Goal: Book appointment/travel/reservation

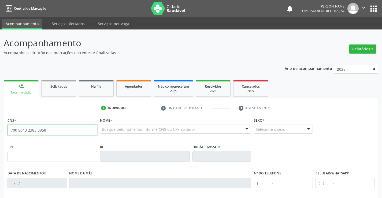
type input "700 5043 2383 0858"
type input "0584599951"
type input "10/12/1939"
type input "S/N"
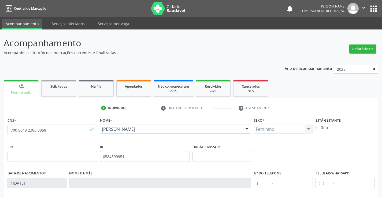
scroll to position [92, 0]
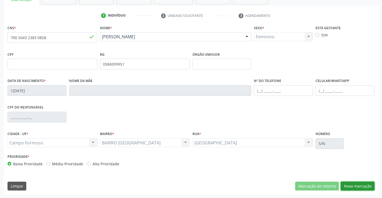
click at [351, 185] on button "Nova marcação" at bounding box center [357, 186] width 34 height 9
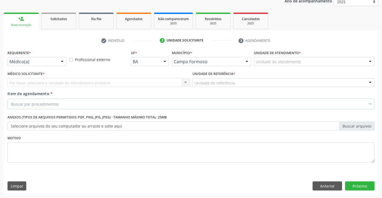
scroll to position [67, 0]
click at [64, 62] on div at bounding box center [62, 61] width 8 height 9
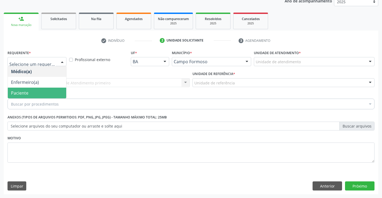
click at [32, 91] on span "Paciente" at bounding box center [37, 93] width 58 height 11
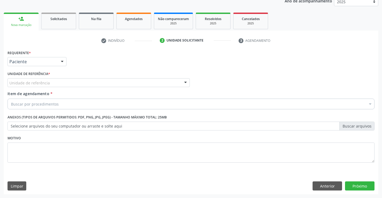
click at [183, 83] on div at bounding box center [185, 82] width 8 height 9
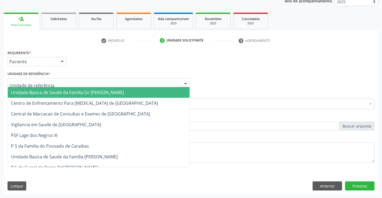
click at [147, 87] on span "Unidade Basica de Saude da Familia Dr [PERSON_NAME]" at bounding box center [99, 92] width 182 height 11
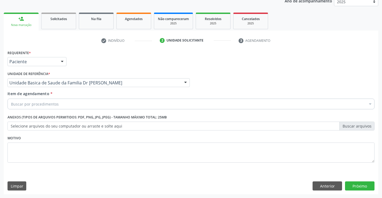
click at [111, 104] on div "Buscar por procedimentos" at bounding box center [190, 104] width 367 height 11
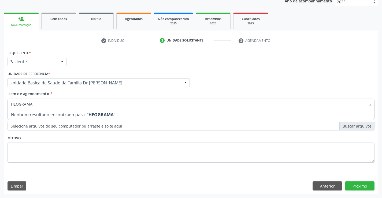
click at [14, 104] on input "HEOGRAMA" at bounding box center [188, 104] width 354 height 11
click at [15, 104] on input "HEOGRAMA" at bounding box center [188, 104] width 354 height 11
type input "HEMOGRAMA"
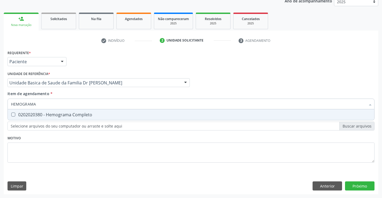
click at [33, 113] on div "0202020380 - Hemograma Completo" at bounding box center [191, 114] width 360 height 4
checkbox Completo "true"
type input "HEMOGRAMA"
click at [208, 80] on div "Médico Solicitante Por favor, selecione a Unidade de Atendimento primeiro Nenhu…" at bounding box center [190, 80] width 369 height 21
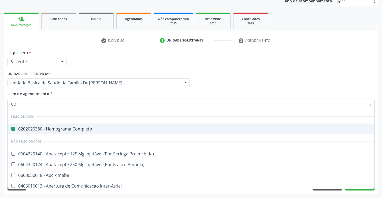
type input "COL"
checkbox Completo "false"
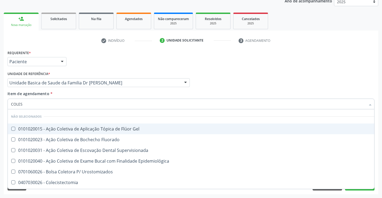
type input "COLEST"
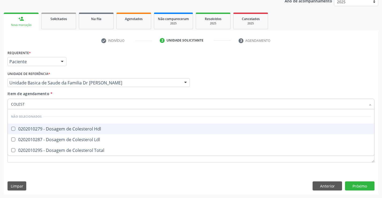
click at [35, 125] on span "0202010279 - Dosagem de Colesterol Hdl" at bounding box center [191, 128] width 366 height 11
checkbox Hdl "true"
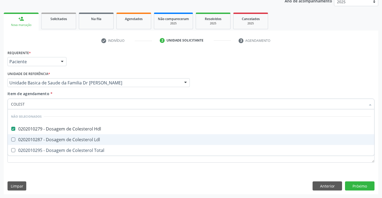
click at [29, 137] on div "0202010287 - Dosagem de Colesterol Ldl" at bounding box center [191, 139] width 360 height 4
checkbox Ldl "true"
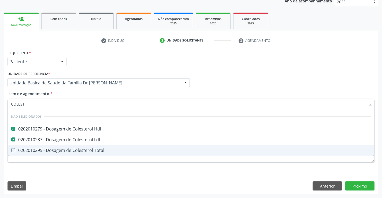
click at [26, 148] on div "0202010295 - Dosagem de Colesterol Total" at bounding box center [191, 150] width 360 height 4
checkbox Total "true"
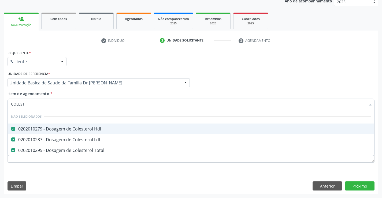
type input "COLEST"
click at [244, 80] on div "Médico Solicitante Por favor, selecione a Unidade de Atendimento primeiro Nenhu…" at bounding box center [190, 80] width 369 height 21
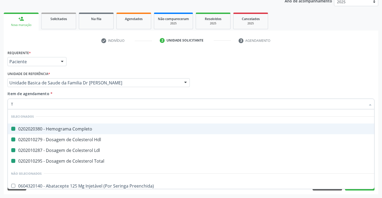
type input "TR"
checkbox Completo "false"
checkbox Ldl "false"
checkbox Hdl "false"
checkbox Total "false"
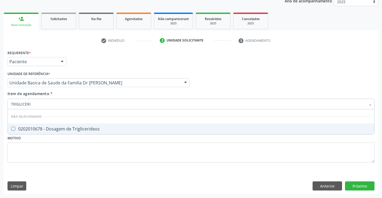
type input "TRIGLICERID"
click at [37, 128] on div "0202010678 - Dosagem de Triglicerideos" at bounding box center [191, 129] width 360 height 4
checkbox Triglicerideos "true"
type input "TRIGLICERID"
click at [229, 74] on div "Médico Solicitante Por favor, selecione a Unidade de Atendimento primeiro Nenhu…" at bounding box center [190, 80] width 369 height 21
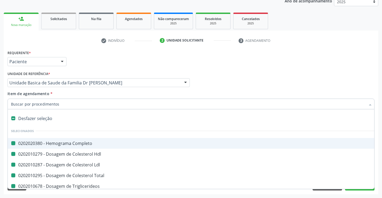
type input "U"
checkbox Completo "false"
checkbox Hdl "false"
checkbox Ldl "false"
checkbox Total "false"
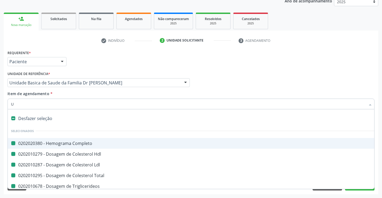
checkbox Triglicerideos "false"
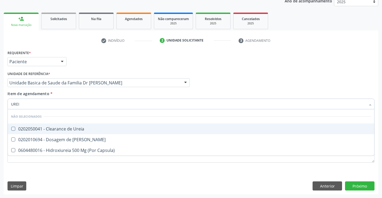
type input "UREIA"
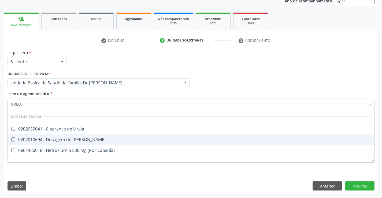
click at [61, 138] on div "0202010694 - Dosagem de [PERSON_NAME]" at bounding box center [191, 139] width 360 height 4
checkbox Ureia "true"
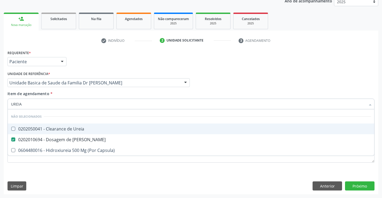
click at [244, 61] on div "Requerente * Paciente Médico(a) Enfermeiro(a) Paciente Nenhum resultado encontr…" at bounding box center [190, 59] width 369 height 21
checkbox Ureia "true"
checkbox Capsula\) "true"
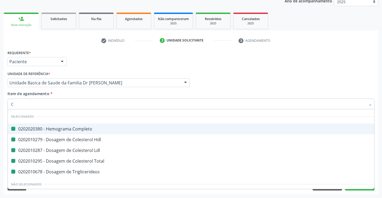
type input "CR"
checkbox Completo "false"
checkbox Hdl "false"
checkbox Ldl "false"
checkbox Total "false"
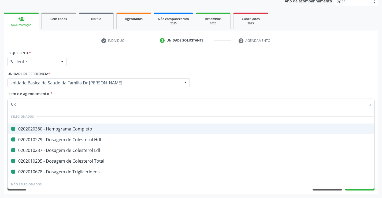
checkbox Triglicerideos "false"
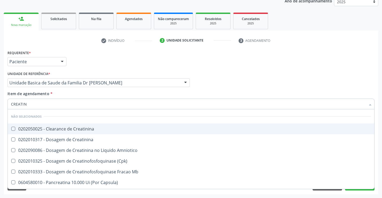
type input "CREATINI"
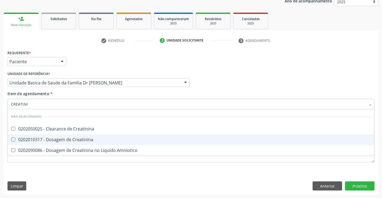
click at [72, 138] on div "0202010317 - Dosagem de Creatinina" at bounding box center [191, 139] width 360 height 4
checkbox Creatinina "true"
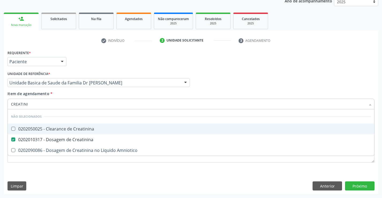
click at [297, 65] on div "Requerente * Paciente Médico(a) Enfermeiro(a) Paciente Nenhum resultado encontr…" at bounding box center [190, 59] width 369 height 21
checkbox Creatinina "true"
checkbox Amniotico "true"
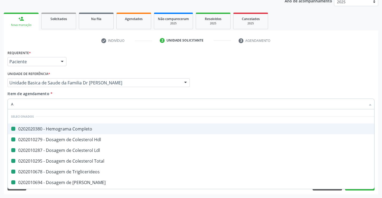
type input "AC"
checkbox Completo "false"
checkbox Hdl "false"
checkbox Ldl "false"
checkbox Total "false"
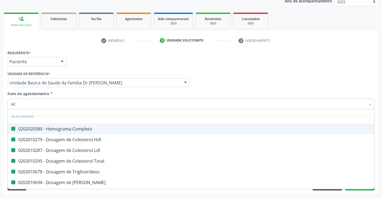
checkbox Triglicerideos "false"
checkbox Ureia "false"
checkbox Creatinina "false"
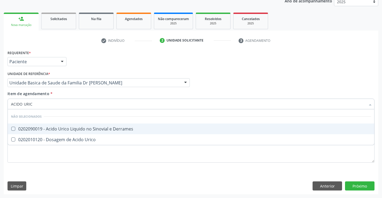
type input "ACIDO URICO"
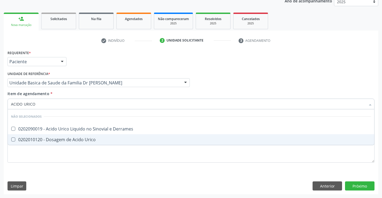
click at [72, 139] on div "0202010120 - Dosagem de Acido Urico" at bounding box center [191, 139] width 360 height 4
checkbox Urico "true"
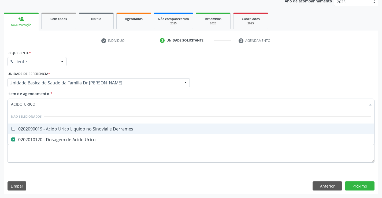
click at [268, 82] on div "Médico Solicitante Por favor, selecione a Unidade de Atendimento primeiro Nenhu…" at bounding box center [190, 80] width 369 height 21
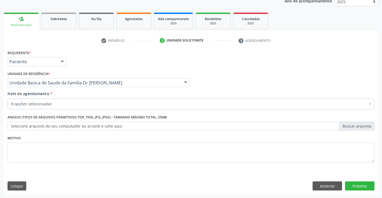
checkbox Completo "true"
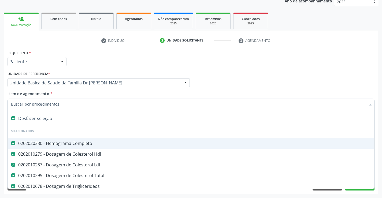
type input "T"
checkbox Urico "false"
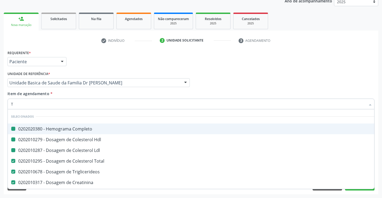
type input "TG"
checkbox Completo "false"
checkbox Hdl "false"
checkbox Ldl "false"
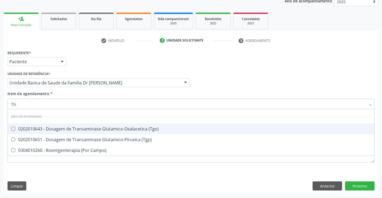
type input "TGO"
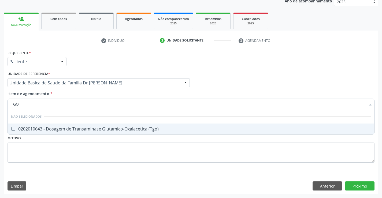
click at [97, 129] on div "0202010643 - Dosagem de Transaminase Glutamico-Oxalacetica (Tgo)" at bounding box center [191, 129] width 360 height 4
checkbox \(Tgo\) "true"
click at [269, 67] on div "Requerente * Paciente Médico(a) Enfermeiro(a) Paciente Nenhum resultado encontr…" at bounding box center [190, 59] width 369 height 21
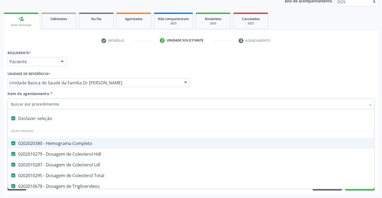
type input "T"
checkbox \(Tgo\) "false"
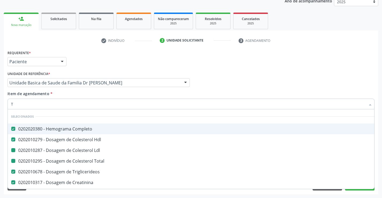
type input "TG"
checkbox Ldl "false"
checkbox Total "false"
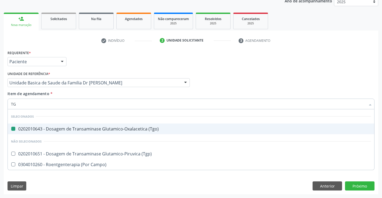
type input "TGP"
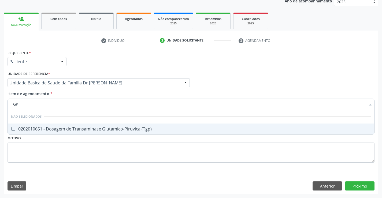
click at [81, 131] on div "0202010651 - Dosagem de Transaminase Glutamico-Piruvica (Tgp)" at bounding box center [191, 129] width 360 height 4
checkbox \(Tgp\) "true"
click at [277, 74] on div "Médico Solicitante Por favor, selecione a Unidade de Atendimento primeiro Nenhu…" at bounding box center [190, 80] width 369 height 21
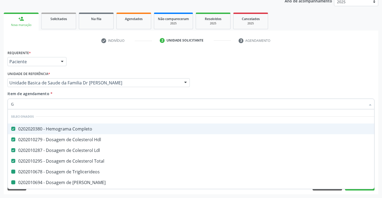
type input "GL"
checkbox Triglicerideos "false"
checkbox Ureia "false"
checkbox Creatinina "false"
checkbox Urico "false"
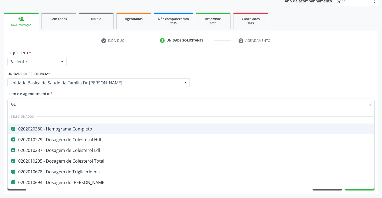
checkbox \(Tgo\) "false"
checkbox \(Tgp\) "false"
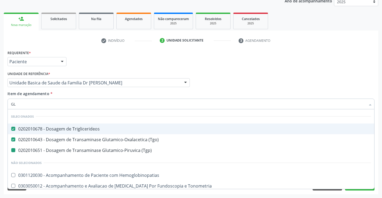
type input "GLI"
checkbox \(Tgp\) "false"
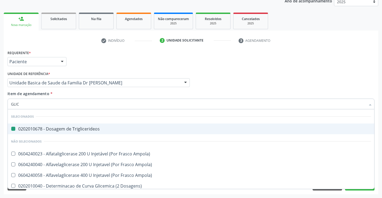
type input "GLICO"
checkbox Triglicerideos "false"
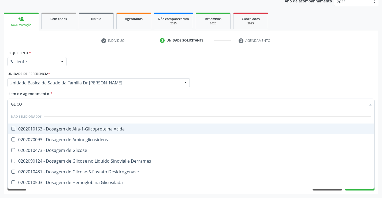
type input "GLICOS"
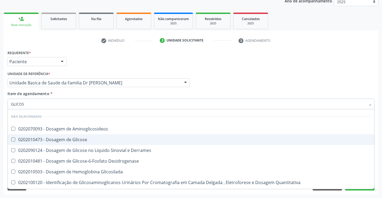
click at [62, 135] on span "0202010473 - Dosagem de Glicose" at bounding box center [191, 139] width 366 height 11
checkbox Glicose "true"
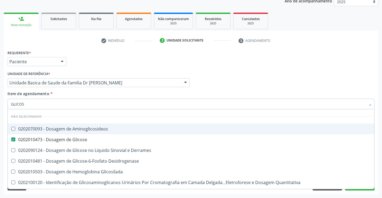
click at [283, 58] on div "Requerente * Paciente Médico(a) Enfermeiro(a) Paciente Nenhum resultado encontr…" at bounding box center [190, 59] width 369 height 21
checkbox Aminoglicosideos "true"
checkbox Derrames "true"
checkbox Glicosilada "true"
checkbox Quantitativa "true"
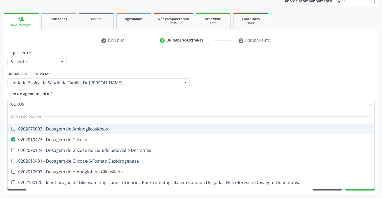
checkbox Urina "true"
checkbox Glicose "true"
checkbox Desidrogenase "true"
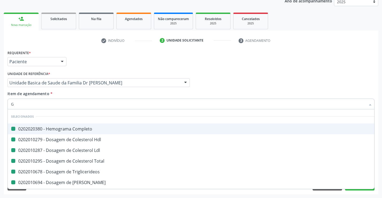
type input "GA"
checkbox Completo "false"
checkbox Ldl "false"
checkbox Triglicerideos "false"
checkbox Ureia "false"
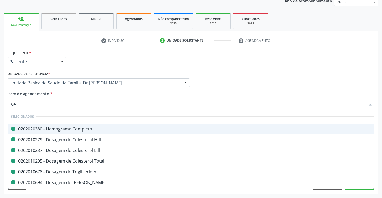
checkbox Creatinina "false"
checkbox Urico "false"
checkbox Total "false"
checkbox Hdl "false"
checkbox \(Tgo\) "false"
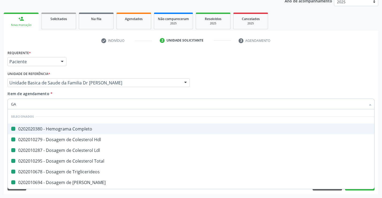
checkbox \(Tgp\) "false"
checkbox Glicose "false"
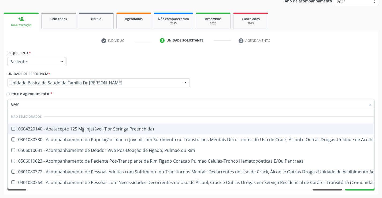
type input "GAMA"
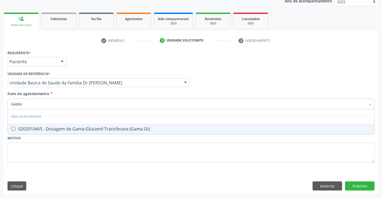
click at [151, 130] on div "0202010465 - Dosagem de Gama-Glutamil-Transferase (Gama Gt)" at bounding box center [191, 129] width 360 height 4
checkbox Gt\) "true"
click at [254, 80] on div "Médico Solicitante Por favor, selecione a Unidade de Atendimento primeiro Nenhu…" at bounding box center [190, 80] width 369 height 21
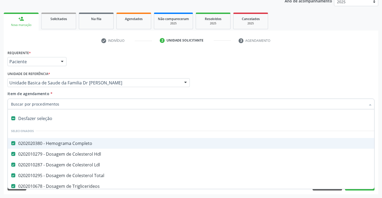
type input "C"
checkbox Gt\) "false"
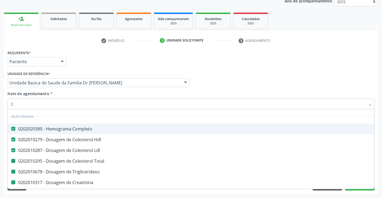
type input "CA"
checkbox Total "false"
checkbox Triglicerideos "false"
checkbox Creatinina "false"
checkbox Urico "false"
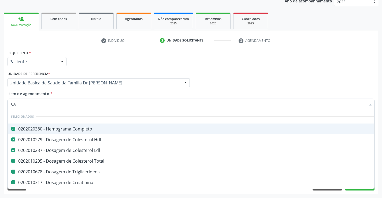
checkbox \(Tgo\) "false"
checkbox \(Tgp\) "false"
checkbox Glicose "false"
type input "CAL"
checkbox Completo "false"
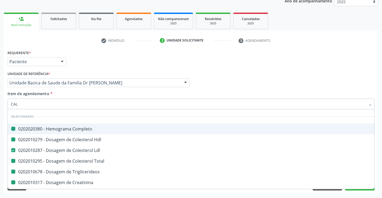
checkbox Hdl "false"
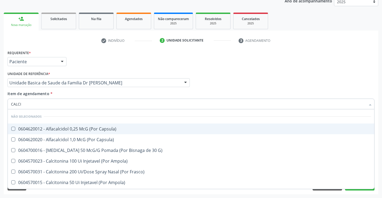
type input "CALCIO"
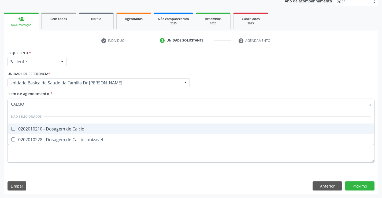
click at [58, 127] on div "0202010210 - Dosagem de Calcio" at bounding box center [191, 129] width 360 height 4
checkbox Calcio "true"
click at [245, 77] on div "Médico Solicitante Por favor, selecione a Unidade de Atendimento primeiro Nenhu…" at bounding box center [190, 80] width 369 height 21
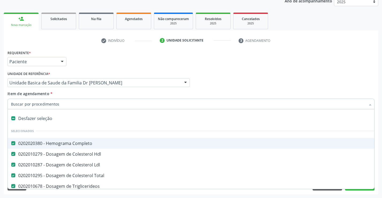
type input "U"
checkbox Creatinina "false"
checkbox Urico "false"
checkbox \(Tgo\) "false"
checkbox \(Tgp\) "false"
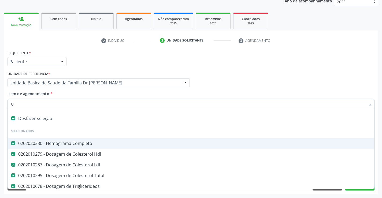
checkbox Glicose "false"
checkbox Gt\) "false"
checkbox Calcio "false"
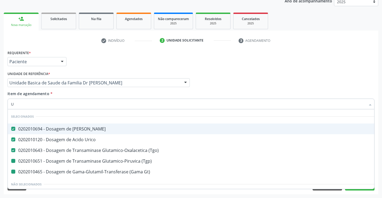
type input "UR"
checkbox \(Tgp\) "false"
checkbox Gt\) "false"
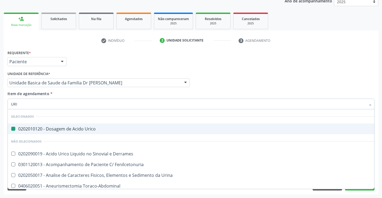
type input "URIN"
checkbox Urico "false"
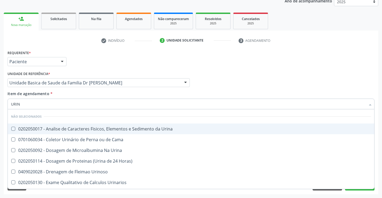
type input "URINA"
click at [96, 128] on div "0202050017 - Analise de Caracteres Fisicos, Elementos e Sedimento da Urina" at bounding box center [191, 129] width 360 height 4
checkbox Urina "true"
click at [311, 59] on div "Requerente * Paciente Médico(a) Enfermeiro(a) Paciente Nenhum resultado encontr…" at bounding box center [190, 59] width 369 height 21
checkbox Urinarios "true"
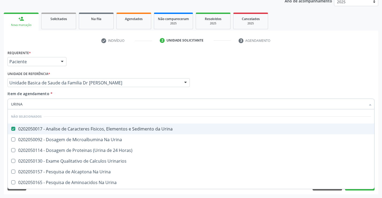
checkbox Urina "true"
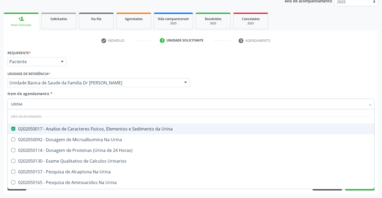
checkbox Urina "true"
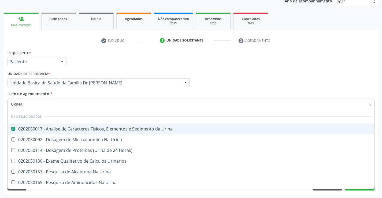
checkbox Horas\) "true"
checkbox Urina "true"
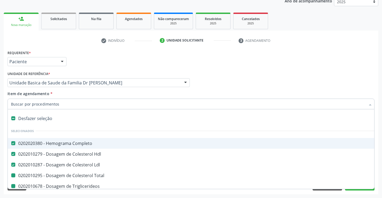
type input "F"
checkbox Total "false"
checkbox Triglicerideos "false"
checkbox Creatinina "false"
checkbox Urico "false"
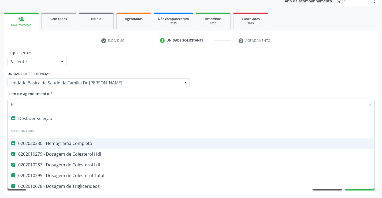
checkbox \(Tgo\) "false"
checkbox \(Tgp\) "false"
checkbox Glicose "false"
checkbox Gt\) "false"
checkbox Calcio "false"
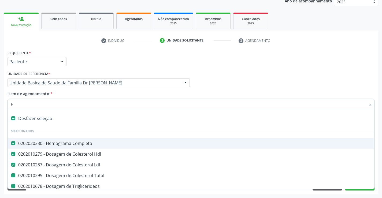
checkbox Urina "false"
checkbox Ureia "false"
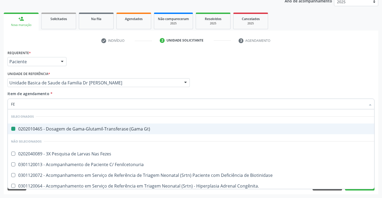
type input "FEZ"
checkbox Gt\) "false"
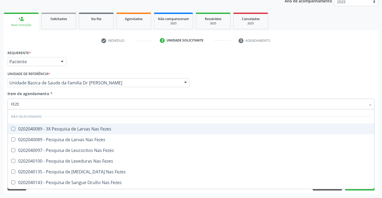
type input "FEZES"
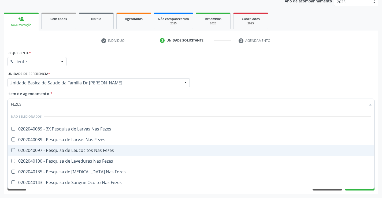
click at [75, 146] on span "0202040097 - Pesquisa de Leucocitos Nas Fezes" at bounding box center [191, 150] width 366 height 11
checkbox Fezes "true"
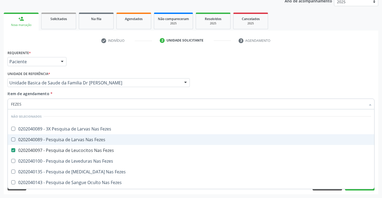
click at [74, 139] on div "0202040089 - Pesquisa de Larvas Nas Fezes" at bounding box center [191, 139] width 360 height 4
checkbox Fezes "true"
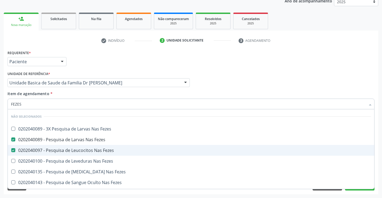
click at [36, 148] on div "0202040097 - Pesquisa de Leucocitos Nas Fezes" at bounding box center [191, 150] width 360 height 4
checkbox Fezes "false"
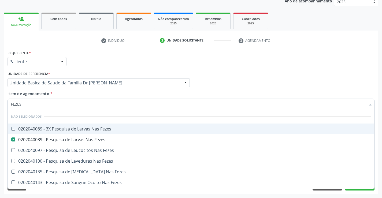
click at [252, 68] on div "Requerente * Paciente Médico(a) Enfermeiro(a) Paciente Nenhum resultado encontr…" at bounding box center [190, 59] width 369 height 21
checkbox Fezes "true"
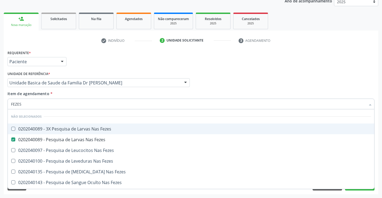
checkbox Fezes "true"
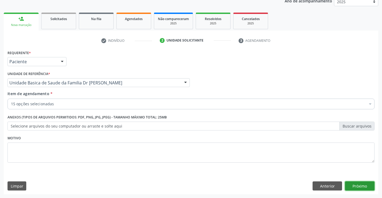
click at [356, 189] on button "Próximo" at bounding box center [359, 185] width 29 height 9
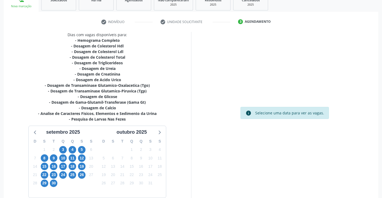
scroll to position [94, 0]
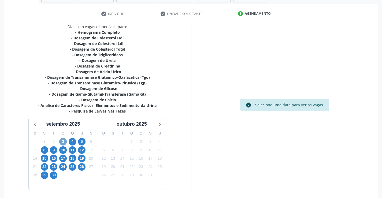
click at [63, 141] on span "3" at bounding box center [62, 141] width 7 height 7
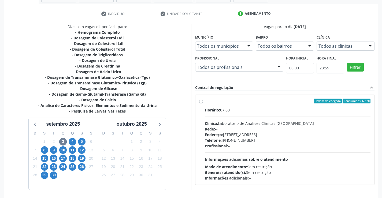
click at [205, 100] on label "Ordem de chegada Consumidos: 6 / 20 Horário: 07:00 Clínica: Laboratorio de Anal…" at bounding box center [288, 140] width 166 height 82
click at [200, 100] on input "Ordem de chegada Consumidos: 6 / 20 Horário: 07:00 Clínica: Laboratorio de Anal…" at bounding box center [201, 101] width 4 height 5
radio input "true"
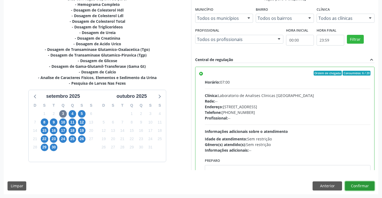
click at [348, 187] on button "Confirmar" at bounding box center [359, 185] width 29 height 9
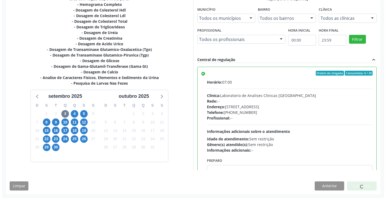
scroll to position [0, 0]
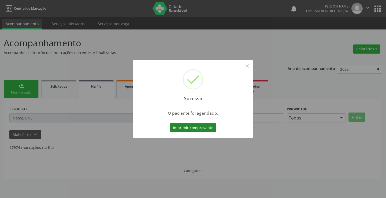
click at [195, 127] on button "Imprimir comprovante" at bounding box center [193, 127] width 47 height 9
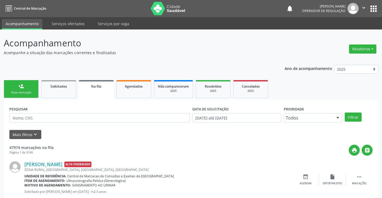
click at [27, 88] on link "person_add Nova marcação" at bounding box center [21, 89] width 35 height 18
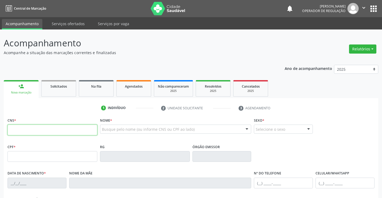
click at [34, 128] on input "text" at bounding box center [52, 130] width 90 height 11
type input "705 0024 6828 8853"
type input "[DATE]"
type input "[PERSON_NAME]"
type input "[PHONE_NUMBER]"
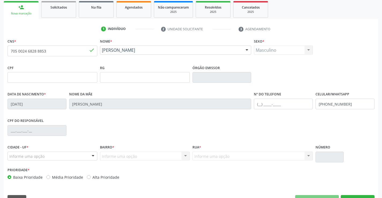
scroll to position [80, 0]
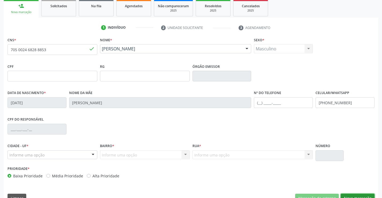
click at [347, 196] on button "Nova marcação" at bounding box center [357, 198] width 34 height 9
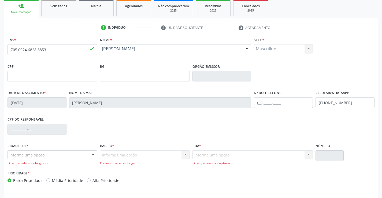
click at [95, 155] on div at bounding box center [93, 155] width 8 height 9
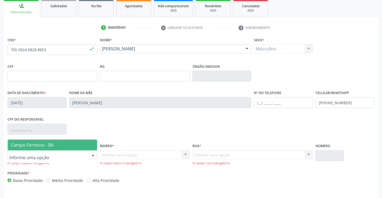
click at [50, 142] on span "Campo Formoso - BA" at bounding box center [32, 145] width 43 height 6
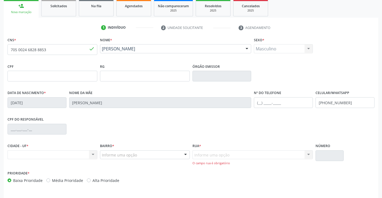
click at [89, 154] on div "Nenhum resultado encontrado para: " " Não há nenhuma opção para ser exibida." at bounding box center [52, 154] width 90 height 9
click at [91, 155] on div "Nenhum resultado encontrado para: " " Não há nenhuma opção para ser exibida." at bounding box center [52, 154] width 90 height 9
click at [92, 154] on div "Nenhum resultado encontrado para: " " Não há nenhuma opção para ser exibida." at bounding box center [52, 154] width 90 height 9
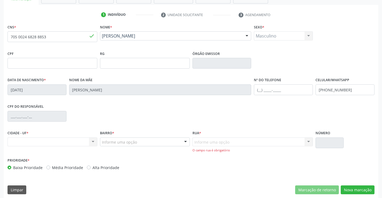
scroll to position [97, 0]
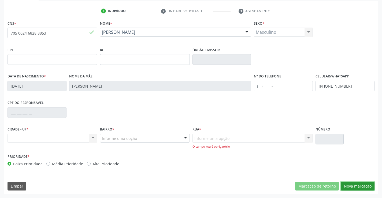
click at [361, 183] on button "Nova marcação" at bounding box center [357, 186] width 34 height 9
click at [93, 138] on div "Nenhum resultado encontrado para: " " Não há nenhuma opção para ser exibida." at bounding box center [52, 138] width 90 height 9
click at [359, 183] on button "Nova marcação" at bounding box center [357, 186] width 34 height 9
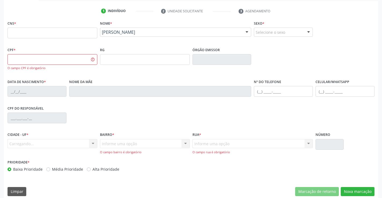
scroll to position [0, 0]
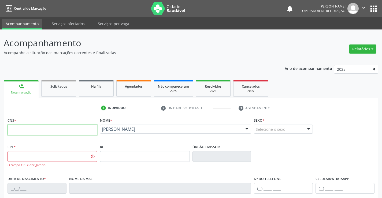
click at [29, 133] on input "text" at bounding box center [52, 130] width 90 height 11
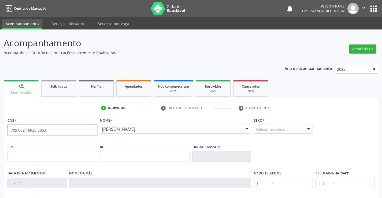
type input "705 0024 6828 8853"
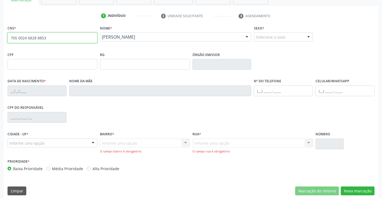
scroll to position [97, 0]
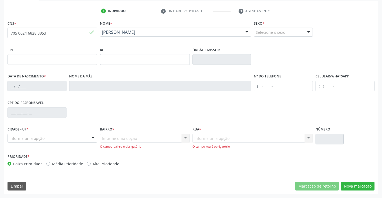
click at [306, 32] on div at bounding box center [308, 32] width 8 height 9
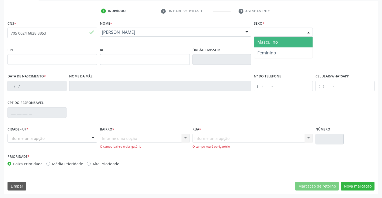
click at [289, 43] on span "Masculino" at bounding box center [283, 42] width 58 height 11
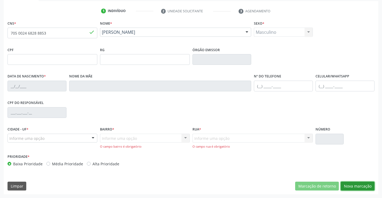
click at [370, 190] on button "Nova marcação" at bounding box center [357, 186] width 34 height 9
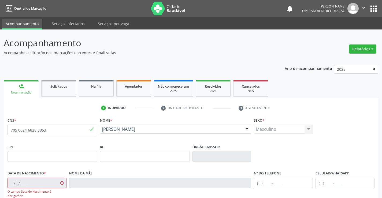
scroll to position [107, 0]
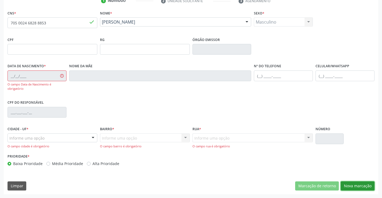
click at [356, 189] on button "Nova marcação" at bounding box center [357, 185] width 34 height 9
click at [349, 186] on button "Nova marcação" at bounding box center [357, 185] width 34 height 9
click at [6, 76] on div "Data de nascimento * O campo Data de Nascimento é obrigatório" at bounding box center [37, 80] width 62 height 36
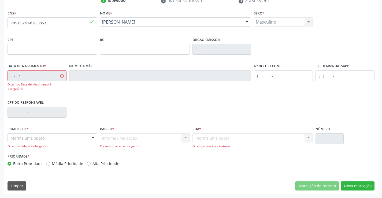
click at [6, 76] on div "Data de nascimento * O campo Data de Nascimento é obrigatório" at bounding box center [37, 80] width 62 height 36
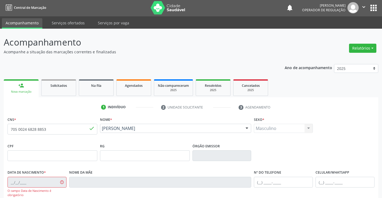
scroll to position [0, 0]
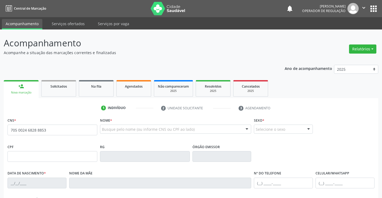
type input "705 0024 6828 8853"
type input "[DATE]"
type input "[PERSON_NAME]"
type input "[PHONE_NUMBER]"
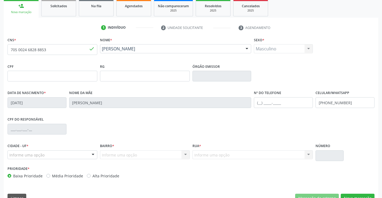
scroll to position [92, 0]
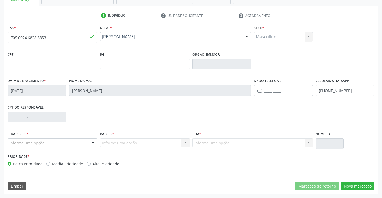
click at [92, 142] on div at bounding box center [93, 142] width 8 height 9
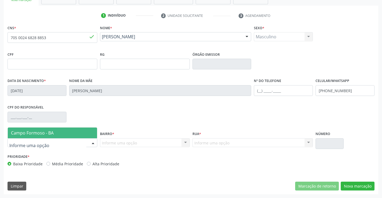
click at [71, 135] on span "Campo Formoso - BA" at bounding box center [52, 132] width 89 height 11
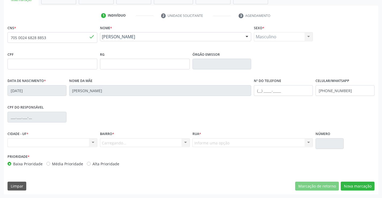
click at [98, 144] on div "CIDADE - UF * Nenhum resultado encontrado para: " " Não há nenhuma opção para s…" at bounding box center [52, 141] width 92 height 23
click at [93, 144] on div "Nenhum resultado encontrado para: " " Não há nenhuma opção para ser exibida." at bounding box center [52, 142] width 90 height 9
click at [93, 143] on div "Nenhum resultado encontrado para: " " Não há nenhuma opção para ser exibida." at bounding box center [52, 142] width 90 height 9
click at [93, 142] on div "Nenhum resultado encontrado para: " " Não há nenhuma opção para ser exibida." at bounding box center [52, 142] width 90 height 9
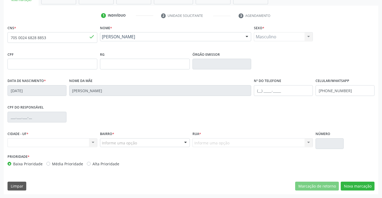
click at [93, 142] on div "Nenhum resultado encontrado para: " " Não há nenhuma opção para ser exibida." at bounding box center [52, 142] width 90 height 9
click at [86, 141] on div "Nenhum resultado encontrado para: " " Não há nenhuma opção para ser exibida." at bounding box center [52, 142] width 90 height 9
click at [81, 141] on div "Nenhum resultado encontrado para: " " Não há nenhuma opção para ser exibida." at bounding box center [52, 142] width 90 height 9
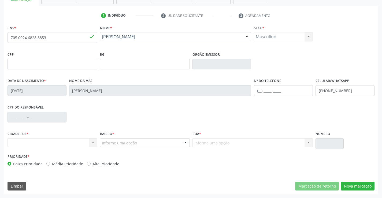
click at [81, 141] on div "Nenhum resultado encontrado para: " " Não há nenhuma opção para ser exibida." at bounding box center [52, 142] width 90 height 9
click at [348, 185] on button "Nova marcação" at bounding box center [357, 186] width 34 height 9
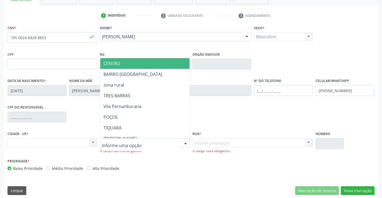
click at [181, 141] on div at bounding box center [185, 142] width 8 height 9
click at [136, 65] on span "CENTRO" at bounding box center [158, 63] width 116 height 11
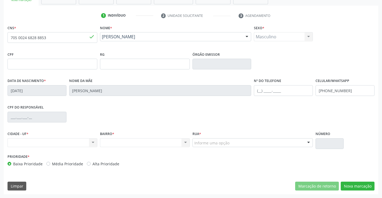
click at [310, 144] on div at bounding box center [308, 142] width 8 height 9
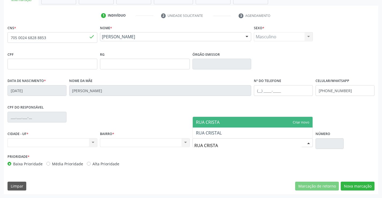
type input "RUA CRISTAL"
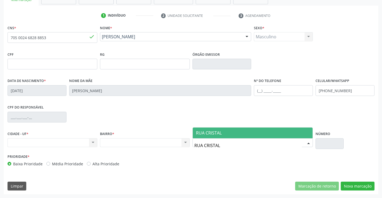
click at [247, 136] on span "RUA CRISTAL" at bounding box center [253, 132] width 120 height 11
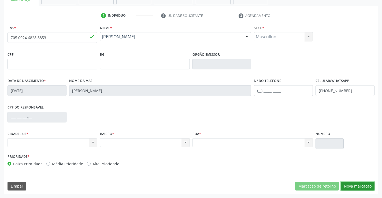
click at [355, 185] on button "Nova marcação" at bounding box center [357, 186] width 34 height 9
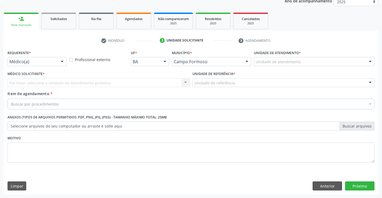
scroll to position [67, 0]
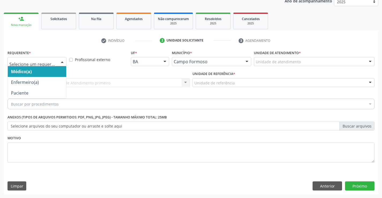
click at [60, 61] on div at bounding box center [62, 61] width 8 height 9
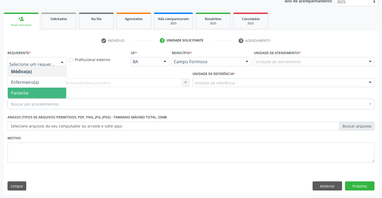
click at [18, 92] on span "Paciente" at bounding box center [19, 93] width 17 height 6
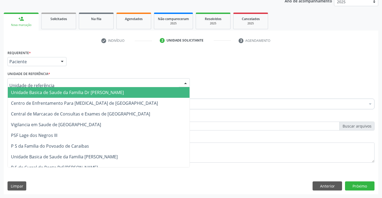
click at [186, 81] on div at bounding box center [185, 82] width 8 height 9
click at [122, 91] on span "Unidade Basica de Saude da Familia Dr [PERSON_NAME]" at bounding box center [99, 92] width 182 height 11
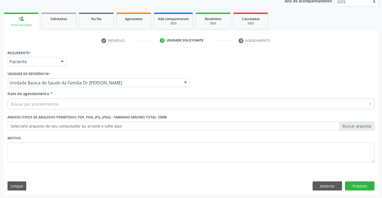
click at [92, 103] on div "Buscar por procedimentos" at bounding box center [190, 104] width 367 height 11
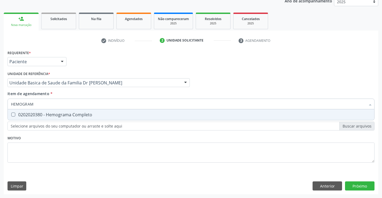
type input "HEMOGRAMA"
click at [71, 115] on div "0202020380 - Hemograma Completo" at bounding box center [191, 114] width 360 height 4
checkbox Completo "true"
type input "HEMOGRAMA"
click at [63, 150] on div "Requerente * Paciente Médico(a) Enfermeiro(a) Paciente Nenhum resultado encontr…" at bounding box center [190, 109] width 367 height 121
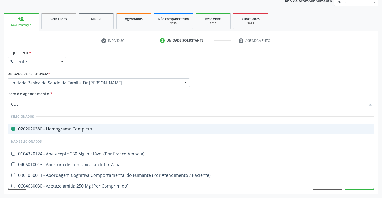
type input "COLE"
checkbox Completo "false"
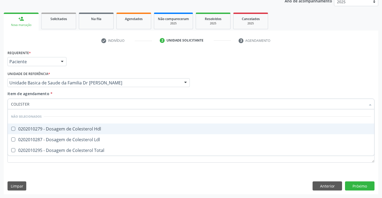
type input "COLESTERO"
click at [49, 128] on div "0202010279 - Dosagem de Colesterol Hdl" at bounding box center [191, 129] width 360 height 4
checkbox Hdl "true"
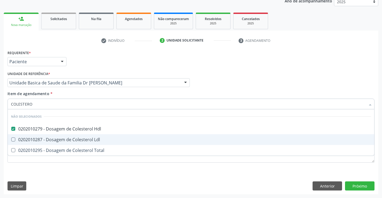
click at [44, 137] on div "0202010287 - Dosagem de Colesterol Ldl" at bounding box center [191, 139] width 360 height 4
checkbox Ldl "true"
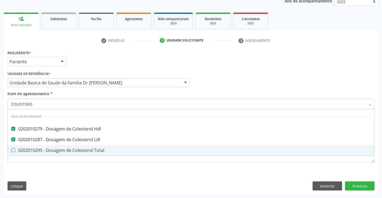
click at [35, 151] on div "0202010295 - Dosagem de Colesterol Total" at bounding box center [191, 150] width 360 height 4
checkbox Total "true"
type input "COLESTERO"
click at [35, 168] on div "Requerente * Paciente Médico(a) Enfermeiro(a) Paciente Nenhum resultado encontr…" at bounding box center [190, 109] width 367 height 121
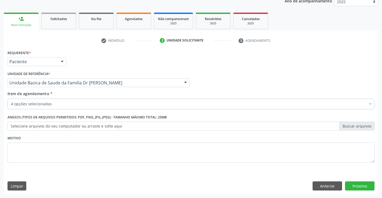
click at [45, 101] on div "4 opções selecionadas" at bounding box center [190, 104] width 367 height 11
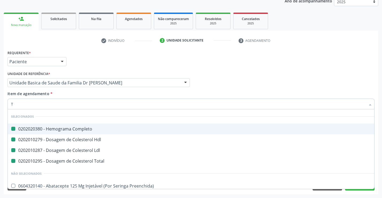
type input "TR"
checkbox Completo "false"
checkbox Hdl "false"
checkbox Ldl "false"
checkbox Total "false"
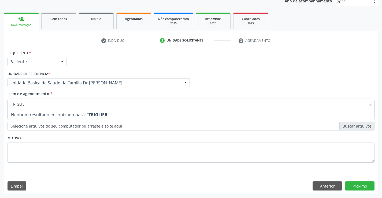
type input "TRIGLI"
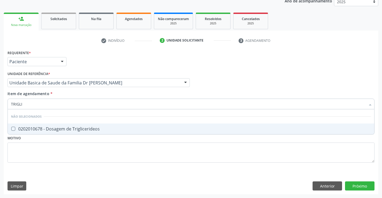
click at [61, 130] on div "0202010678 - Dosagem de Triglicerideos" at bounding box center [191, 129] width 360 height 4
checkbox Triglicerideos "true"
click at [52, 153] on div "Requerente * Paciente Médico(a) Enfermeiro(a) Paciente Nenhum resultado encontr…" at bounding box center [190, 109] width 367 height 121
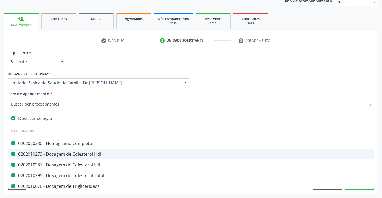
type input "U"
checkbox Completo "false"
checkbox Hdl "false"
checkbox Ldl "false"
checkbox Total "false"
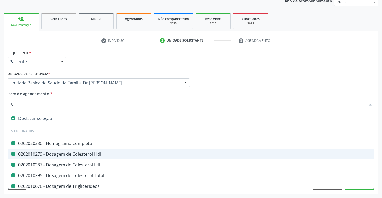
checkbox Triglicerideos "false"
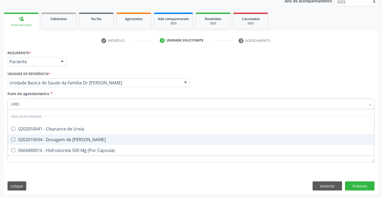
type input "UREIA"
click at [59, 141] on div "0202010694 - Dosagem de [PERSON_NAME]" at bounding box center [191, 139] width 360 height 4
checkbox Ureia "true"
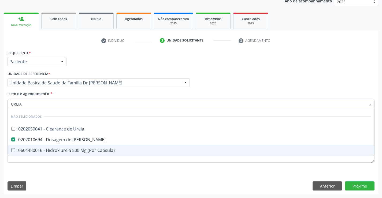
click at [59, 171] on div "Requerente * Paciente Médico(a) Enfermeiro(a) Paciente Nenhum resultado encontr…" at bounding box center [191, 121] width 374 height 145
checkbox Ureia "true"
checkbox Capsula\) "true"
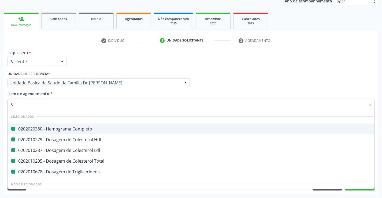
type input "CR"
checkbox Completo "false"
checkbox Hdl "false"
checkbox Ldl "false"
checkbox Total "false"
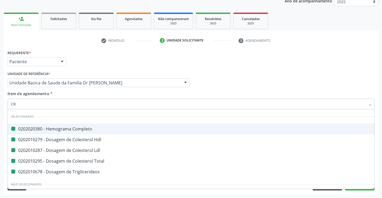
checkbox Triglicerideos "false"
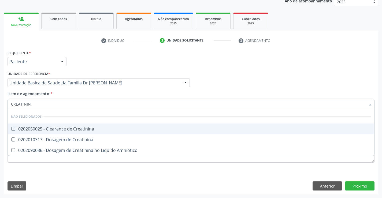
type input "CREATININA"
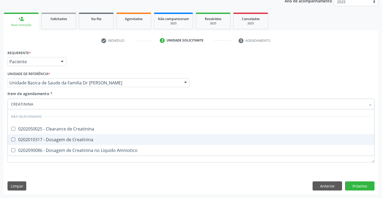
click at [57, 138] on div "0202010317 - Dosagem de Creatinina" at bounding box center [191, 139] width 360 height 4
checkbox Creatinina "true"
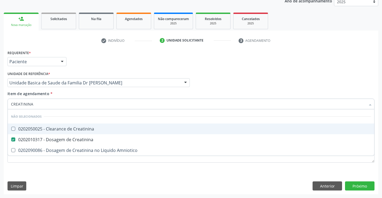
click at [280, 54] on div "Requerente * Paciente Médico(a) Enfermeiro(a) Paciente Nenhum resultado encontr…" at bounding box center [190, 59] width 369 height 21
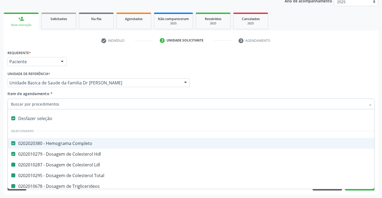
type input "U"
checkbox Ldl "false"
checkbox Total "false"
checkbox Triglicerideos "false"
checkbox Ureia "false"
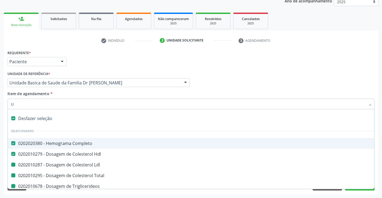
checkbox Creatinina "false"
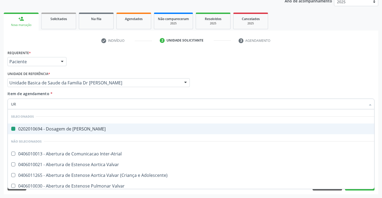
type input "URI"
checkbox Ureia "false"
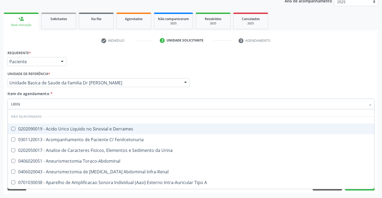
type input "URINA"
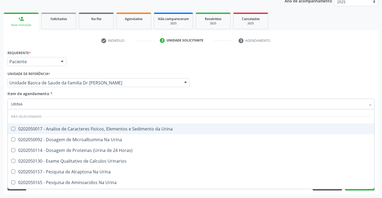
click at [61, 125] on span "0202050017 - Analise de Caracteres Fisicos, Elementos e Sedimento da Urina" at bounding box center [191, 128] width 366 height 11
checkbox Urina "true"
click at [211, 83] on div "Médico Solicitante Por favor, selecione a Unidade de Atendimento primeiro Nenhu…" at bounding box center [190, 80] width 369 height 21
checkbox Horas\) "true"
checkbox Urinarios "true"
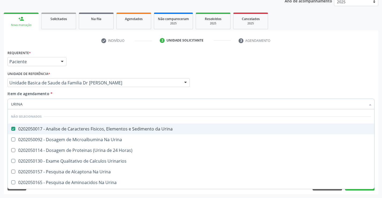
checkbox Urina "true"
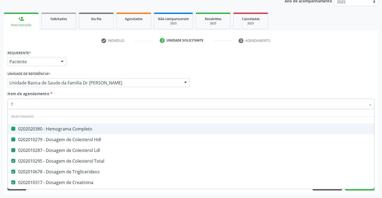
type input "TG"
checkbox Completo "false"
checkbox Ldl "false"
checkbox Hdl "false"
type input "TGO"
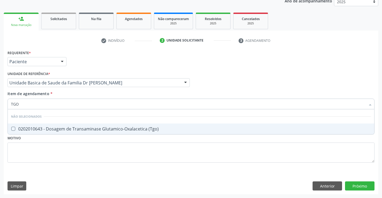
click at [25, 127] on div "0202010643 - Dosagem de Transaminase Glutamico-Oxalacetica (Tgo)" at bounding box center [191, 129] width 360 height 4
checkbox \(Tgo\) "true"
click at [267, 89] on div "Médico Solicitante Por favor, selecione a Unidade de Atendimento primeiro Nenhu…" at bounding box center [190, 80] width 369 height 21
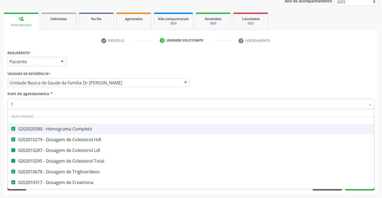
type input "TG"
checkbox Ldl "false"
checkbox Total "false"
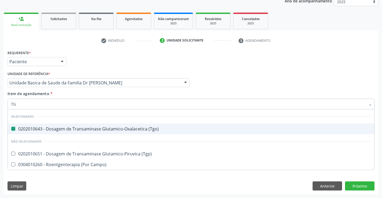
type input "TGP"
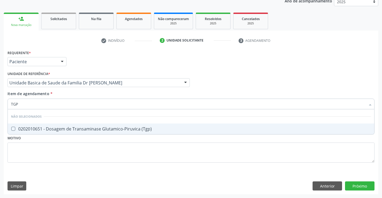
click at [38, 129] on div "0202010651 - Dosagem de Transaminase Glutamico-Piruvica (Tgp)" at bounding box center [191, 129] width 360 height 4
checkbox \(Tgp\) "true"
click at [250, 75] on div "Médico Solicitante Por favor, selecione a Unidade de Atendimento primeiro Nenhu…" at bounding box center [190, 80] width 369 height 21
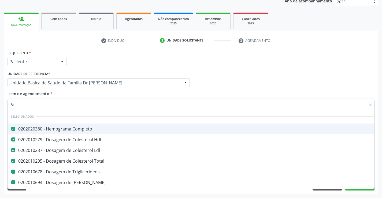
type input "GL"
checkbox Triglicerideos "false"
checkbox Ureia "false"
checkbox Creatinina "false"
checkbox \(Tgo\) "false"
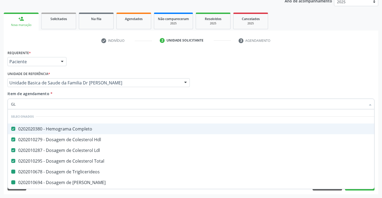
checkbox \(Tgp\) "false"
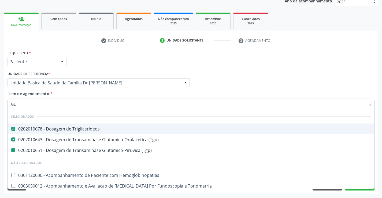
type input "GLI"
checkbox \(Tgp\) "false"
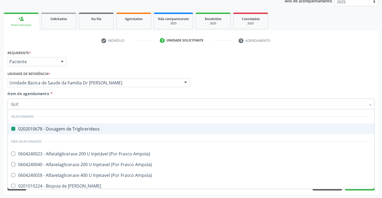
type input "GLICO"
checkbox Triglicerideos "false"
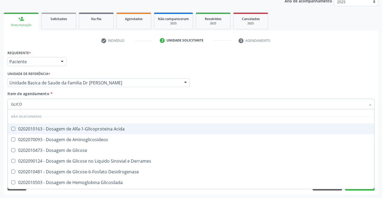
type input "GLICOS"
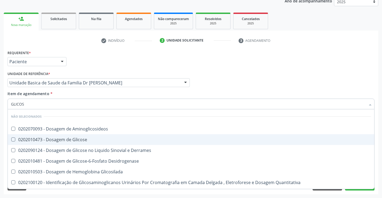
click at [55, 136] on span "0202010473 - Dosagem de Glicose" at bounding box center [191, 139] width 366 height 11
checkbox Glicose "true"
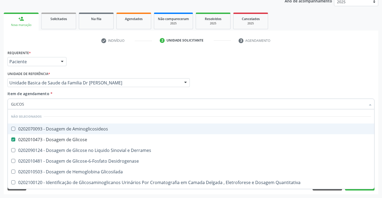
click at [289, 75] on div "Médico Solicitante Por favor, selecione a Unidade de Atendimento primeiro Nenhu…" at bounding box center [190, 80] width 369 height 21
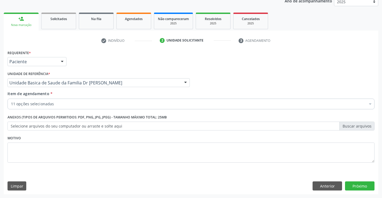
checkbox Completo "true"
checkbox Ldl "true"
checkbox Triglicerideos "true"
checkbox Ureia "true"
checkbox Creatinina "true"
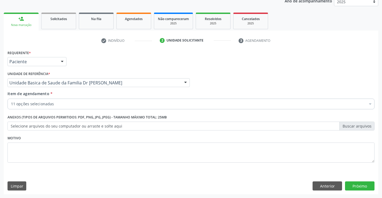
checkbox Urina "true"
checkbox Total "true"
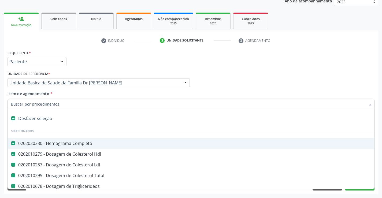
type input "F"
checkbox Ldl "false"
checkbox Triglicerideos "false"
checkbox Ureia "false"
checkbox Creatinina "false"
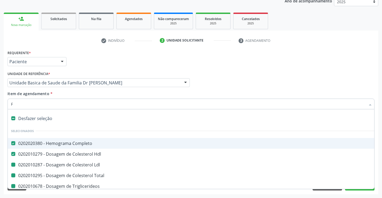
checkbox Urina "false"
checkbox Total "false"
checkbox \(Tgo\) "false"
checkbox \(Tgp\) "false"
checkbox Glicose "false"
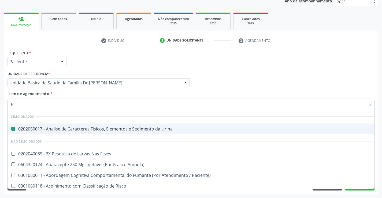
type input "FE"
checkbox Urina "false"
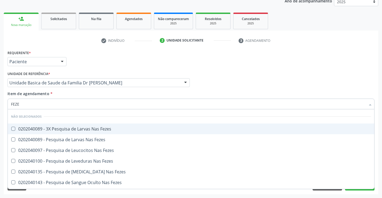
type input "FEZES"
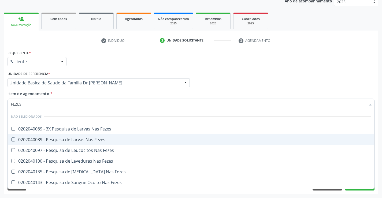
click at [47, 137] on div "0202040089 - Pesquisa de Larvas Nas Fezes" at bounding box center [191, 139] width 360 height 4
checkbox Fezes "true"
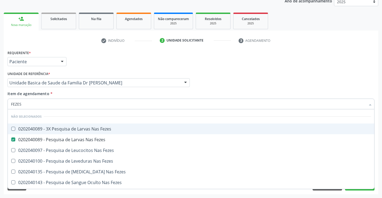
click at [212, 80] on div "Médico Solicitante Por favor, selecione a Unidade de Atendimento primeiro Nenhu…" at bounding box center [190, 80] width 369 height 21
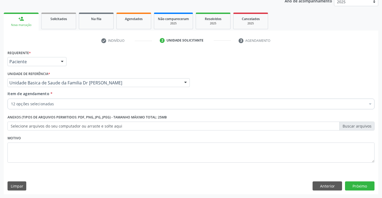
click at [54, 107] on div "12 opções selecionadas" at bounding box center [190, 104] width 367 height 11
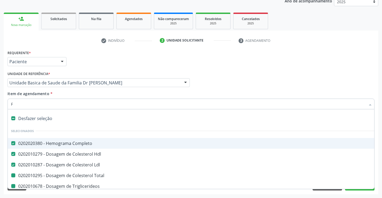
type input "FE"
checkbox Triglicerideos "false"
checkbox Ureia "false"
checkbox Creatinina "false"
checkbox Urina "false"
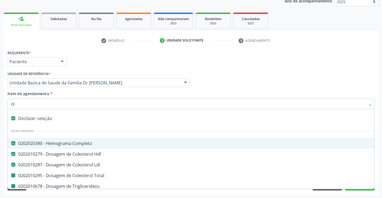
checkbox Total "false"
checkbox \(Tgo\) "false"
checkbox \(Tgp\) "false"
checkbox Glicose "false"
checkbox Fezes "false"
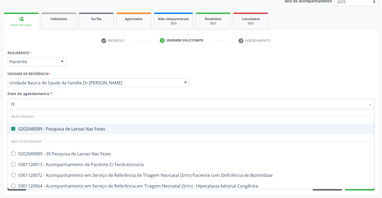
type input "FER"
checkbox Fezes "false"
type input "FERR"
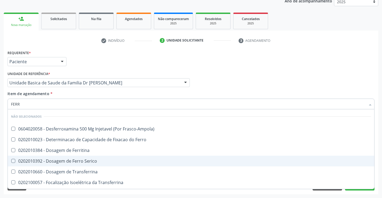
click at [74, 163] on div "0202010392 - Dosagem de Ferro Serico" at bounding box center [191, 161] width 360 height 4
checkbox Serico "true"
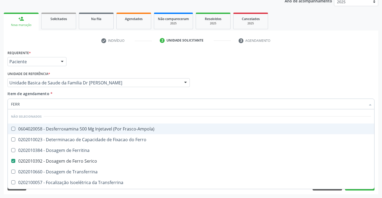
click at [299, 65] on div "Requerente * Paciente Médico(a) Enfermeiro(a) Paciente Nenhum resultado encontr…" at bounding box center [190, 59] width 369 height 21
checkbox Frasco-Ampola\) "true"
checkbox Transferrina "true"
checkbox Ml\) "true"
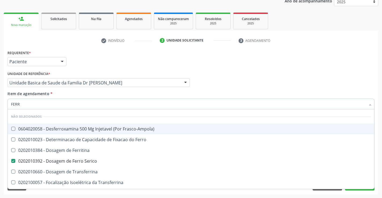
checkbox \(Nefroplastia\) "true"
checkbox Ferritina "true"
checkbox Ferro "true"
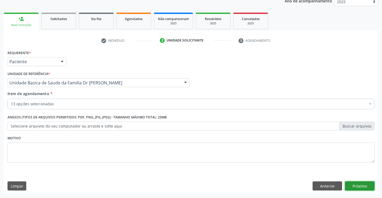
click at [359, 186] on button "Próximo" at bounding box center [359, 185] width 29 height 9
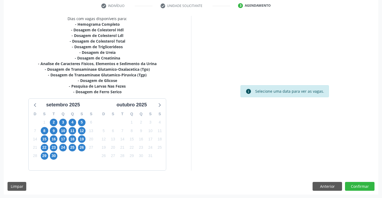
scroll to position [103, 0]
click at [63, 123] on span "3" at bounding box center [62, 121] width 7 height 7
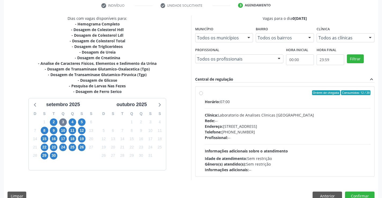
click at [205, 95] on label "Ordem de chegada Consumidos: 12 / 20 Horário: 07:00 Clínica: Laboratorio de Ana…" at bounding box center [288, 131] width 166 height 82
click at [202, 95] on input "Ordem de chegada Consumidos: 12 / 20 Horário: 07:00 Clínica: Laboratorio de Ana…" at bounding box center [201, 92] width 4 height 5
radio input "true"
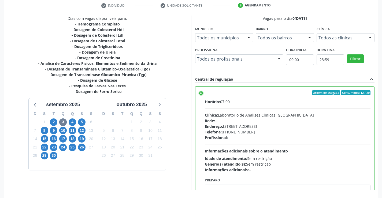
scroll to position [122, 0]
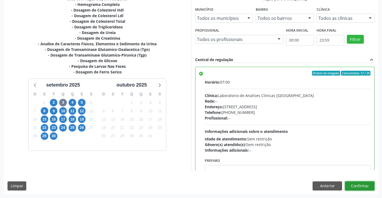
click at [351, 183] on button "Confirmar" at bounding box center [359, 185] width 29 height 9
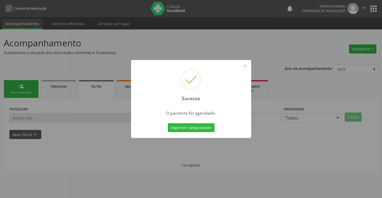
scroll to position [0, 0]
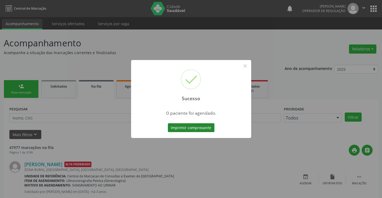
click at [183, 130] on button "Imprimir comprovante" at bounding box center [191, 127] width 47 height 9
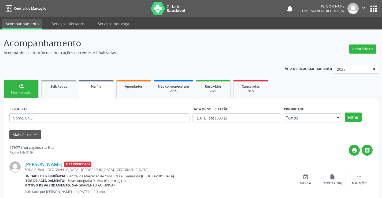
click at [366, 9] on button "" at bounding box center [363, 8] width 10 height 11
click at [345, 36] on link "Sair" at bounding box center [349, 32] width 37 height 7
